Goal: Navigation & Orientation: Find specific page/section

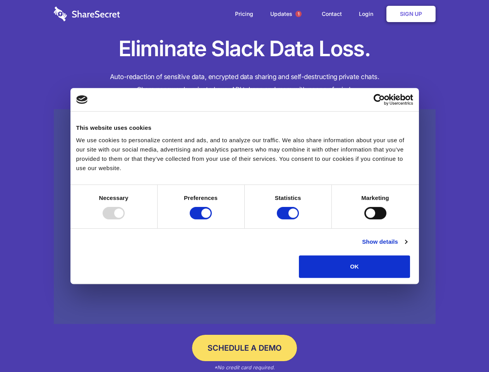
click at [125, 219] on div at bounding box center [114, 213] width 22 height 12
click at [212, 219] on input "Preferences" at bounding box center [201, 213] width 22 height 12
checkbox input "false"
click at [289, 219] on input "Statistics" at bounding box center [288, 213] width 22 height 12
checkbox input "false"
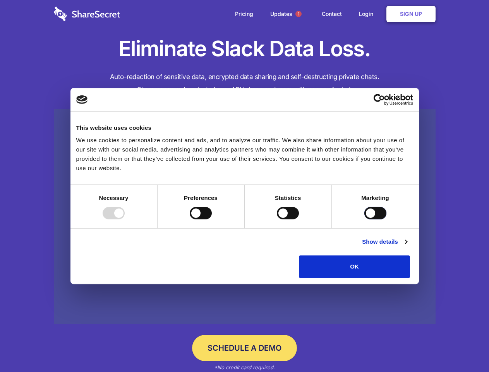
click at [364, 219] on input "Marketing" at bounding box center [375, 213] width 22 height 12
checkbox input "true"
click at [407, 246] on link "Show details" at bounding box center [384, 241] width 45 height 9
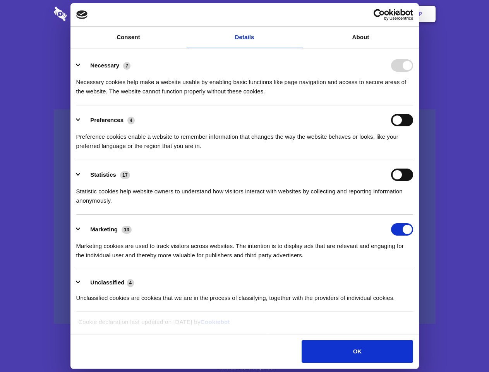
click at [413, 105] on li "Necessary 7 Necessary cookies help make a website usable by enabling basic func…" at bounding box center [244, 78] width 337 height 55
click at [298, 14] on span "1" at bounding box center [298, 14] width 6 height 6
